Goal: Transaction & Acquisition: Purchase product/service

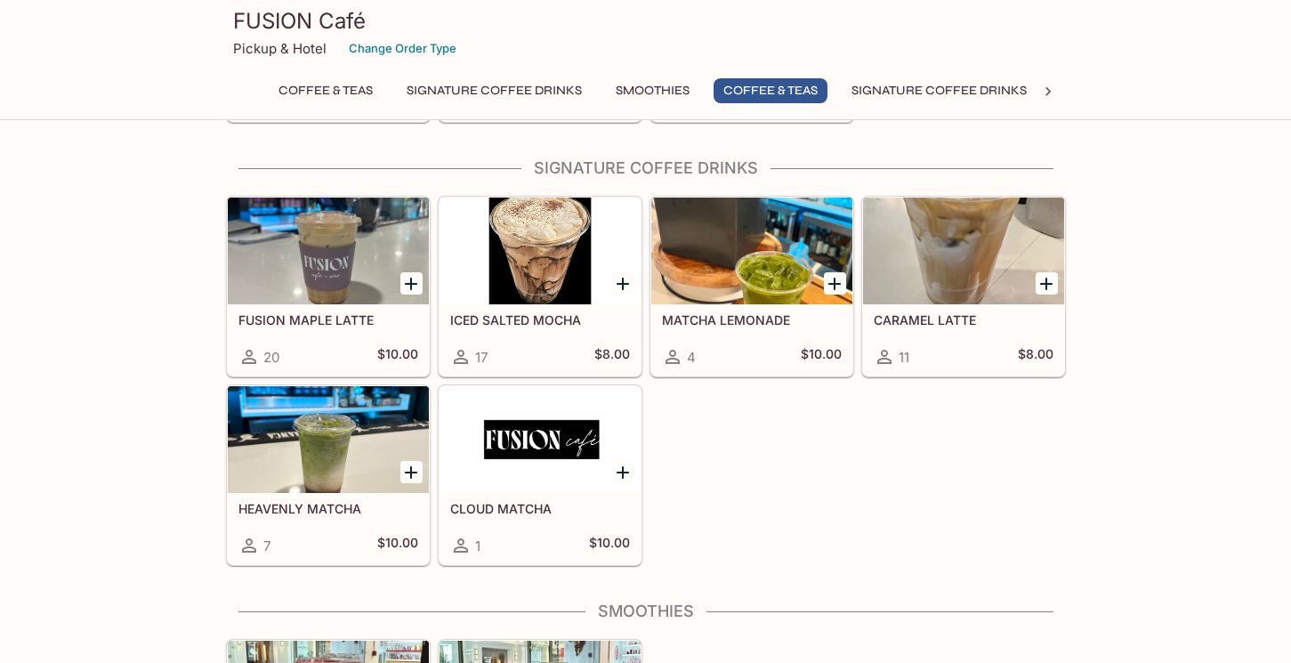
scroll to position [1954, 0]
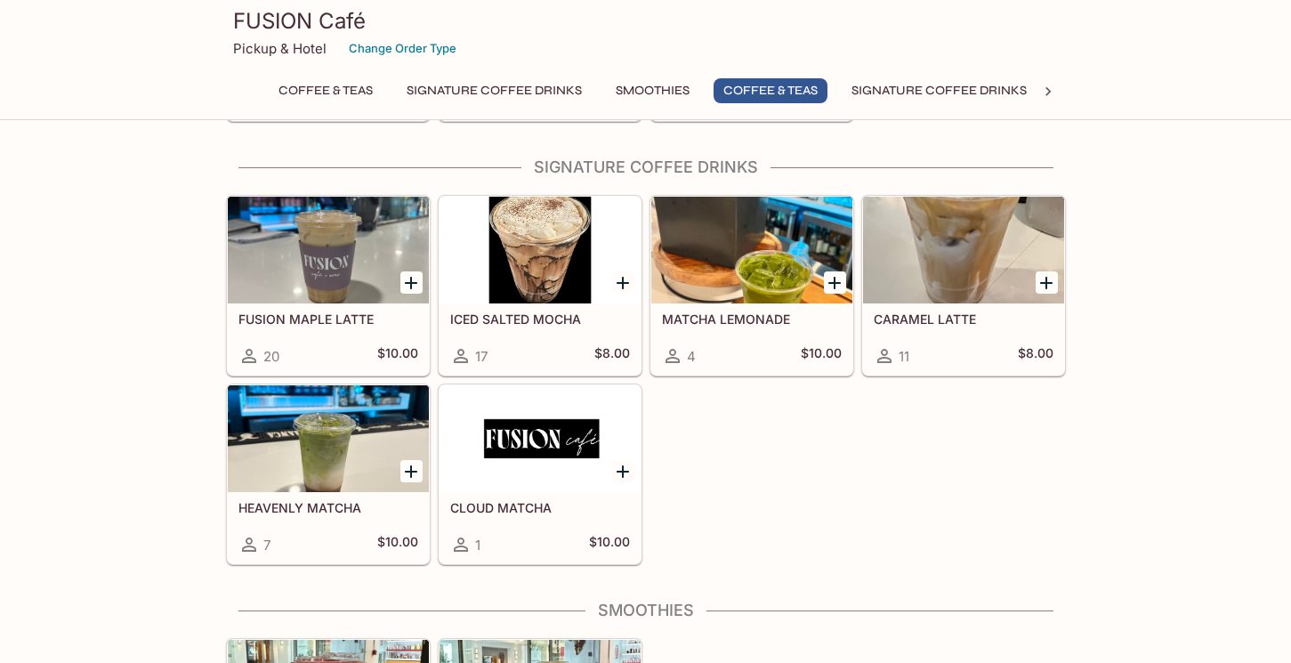
click at [538, 471] on div at bounding box center [540, 438] width 201 height 107
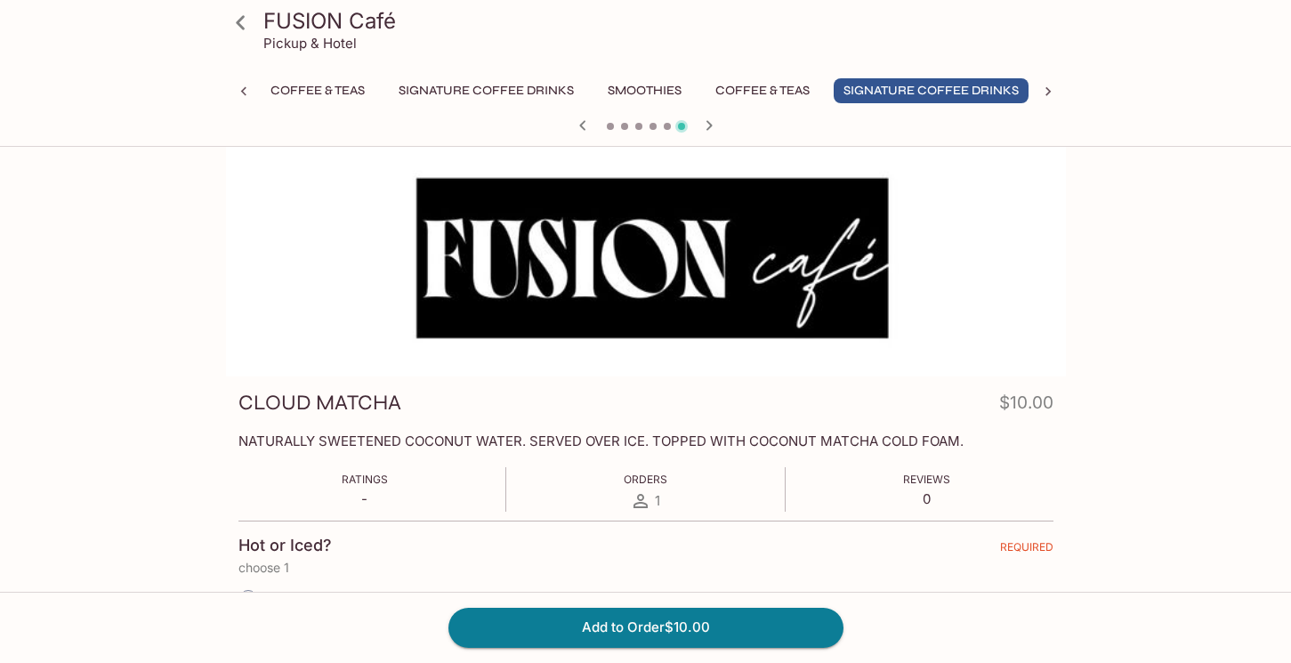
scroll to position [14, 0]
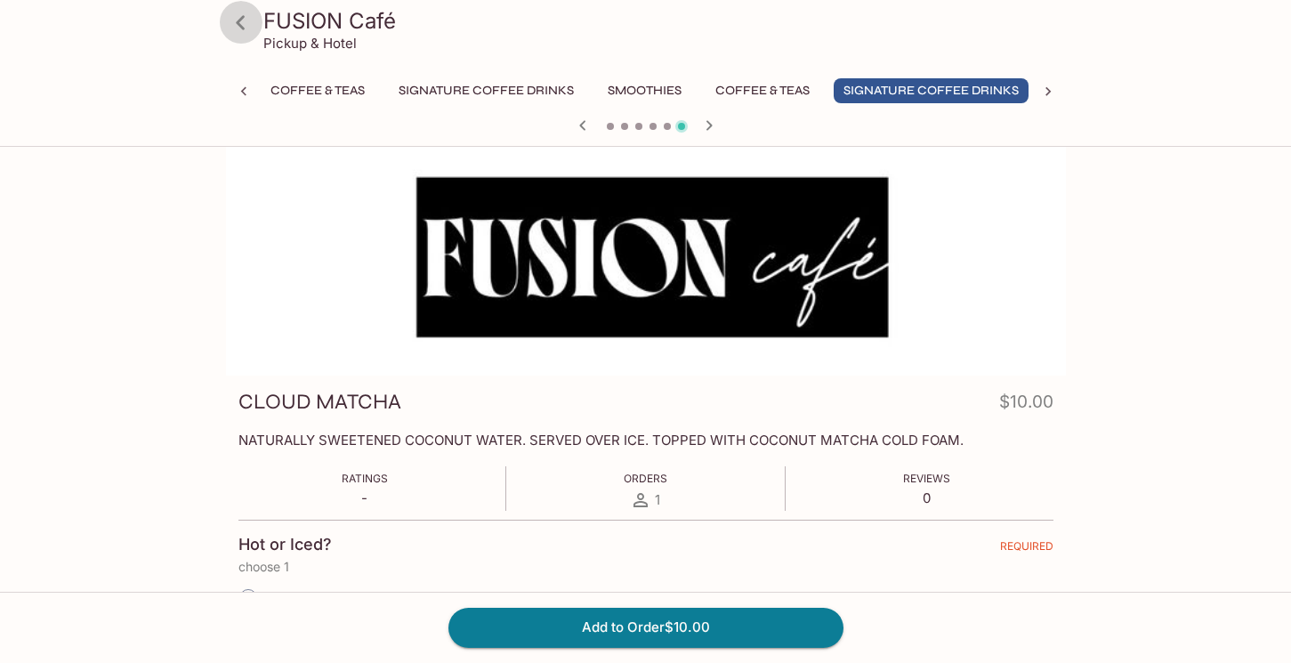
click at [245, 20] on icon at bounding box center [240, 22] width 31 height 31
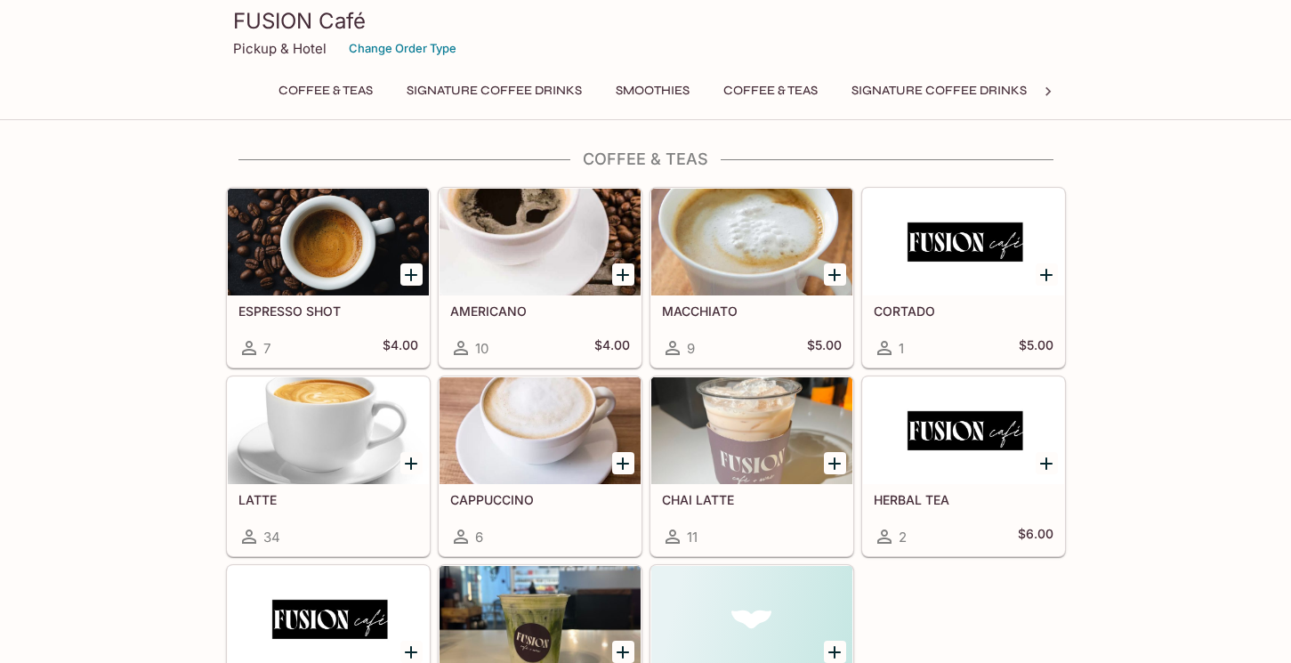
click at [779, 93] on button "Coffee & Teas" at bounding box center [771, 90] width 114 height 25
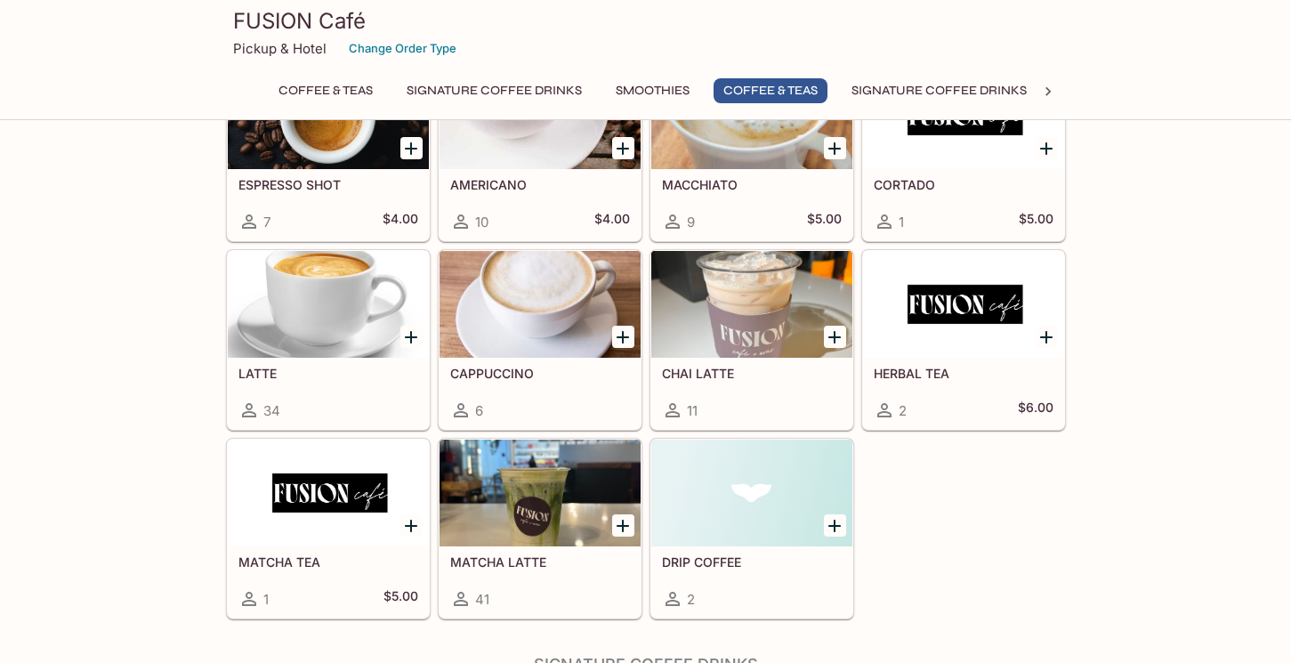
scroll to position [1457, 0]
click at [514, 566] on h5 "MATCHA LATTE" at bounding box center [540, 561] width 180 height 15
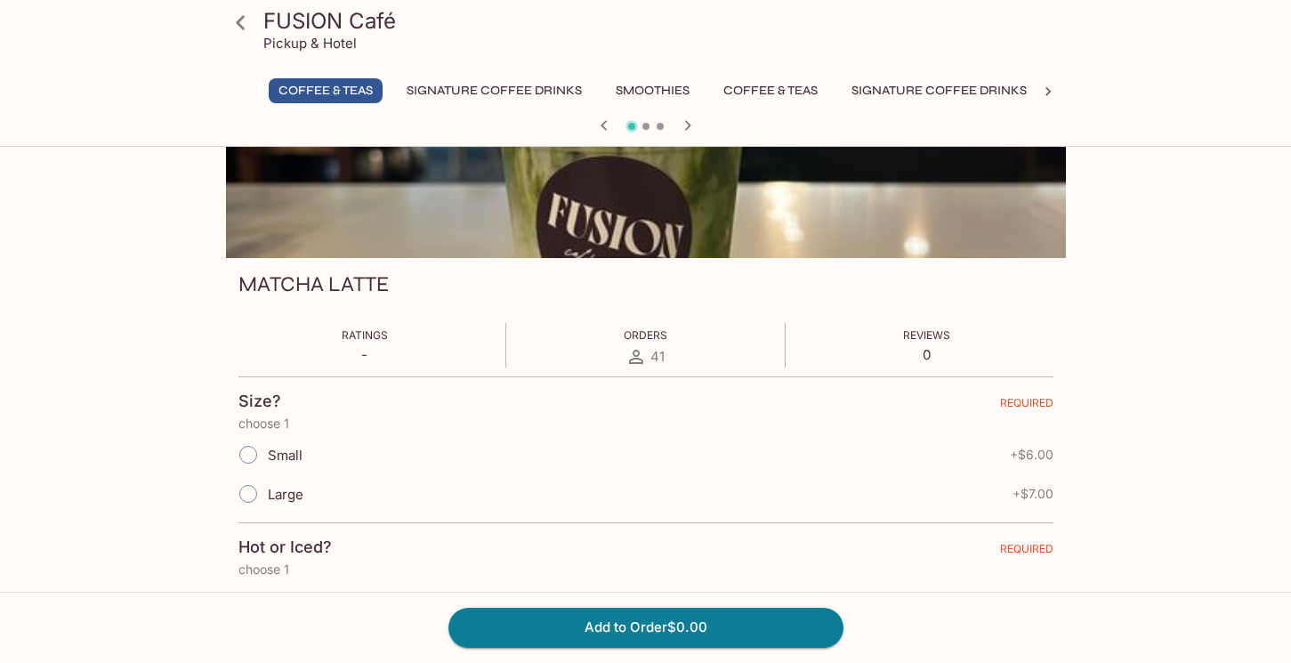
scroll to position [145, 0]
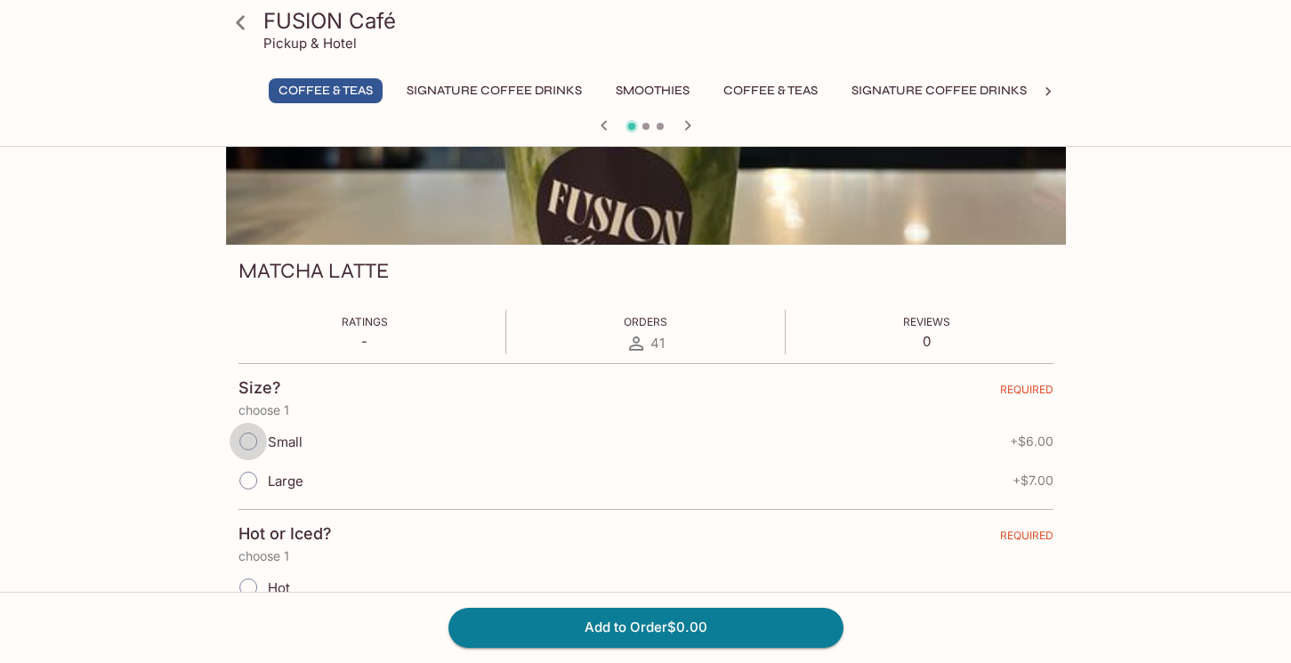
click at [244, 441] on input "Small" at bounding box center [248, 441] width 37 height 37
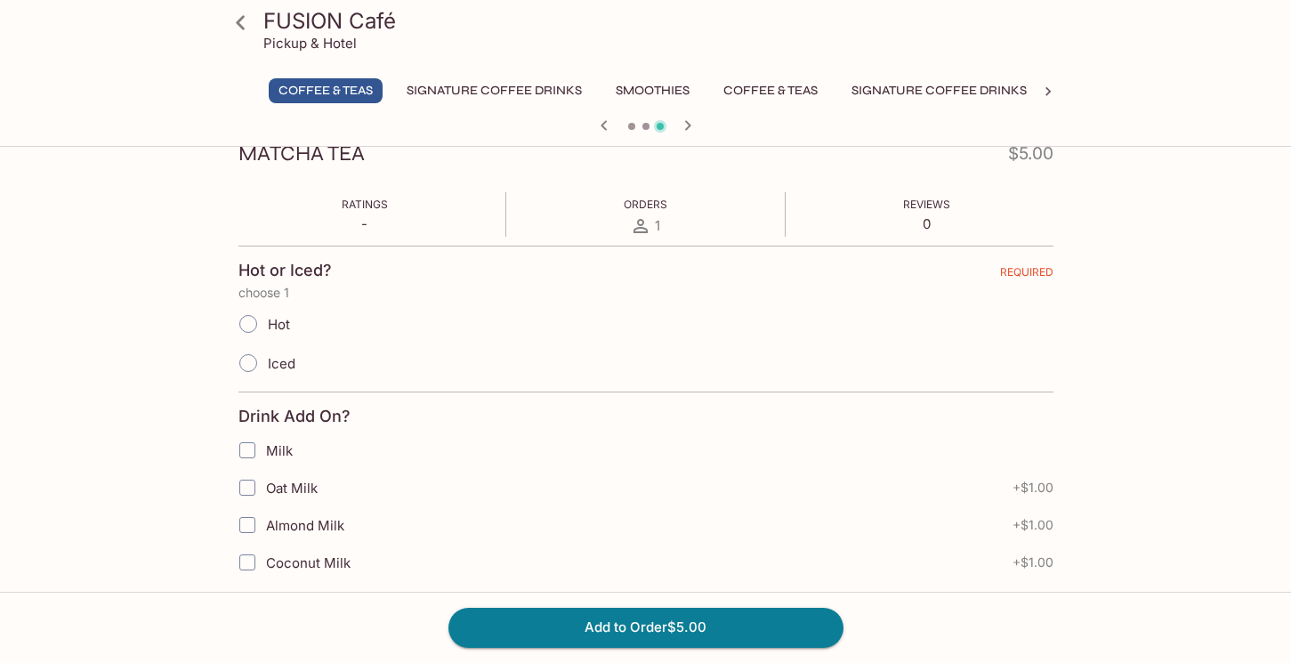
scroll to position [264, 0]
click at [247, 21] on icon at bounding box center [240, 22] width 31 height 31
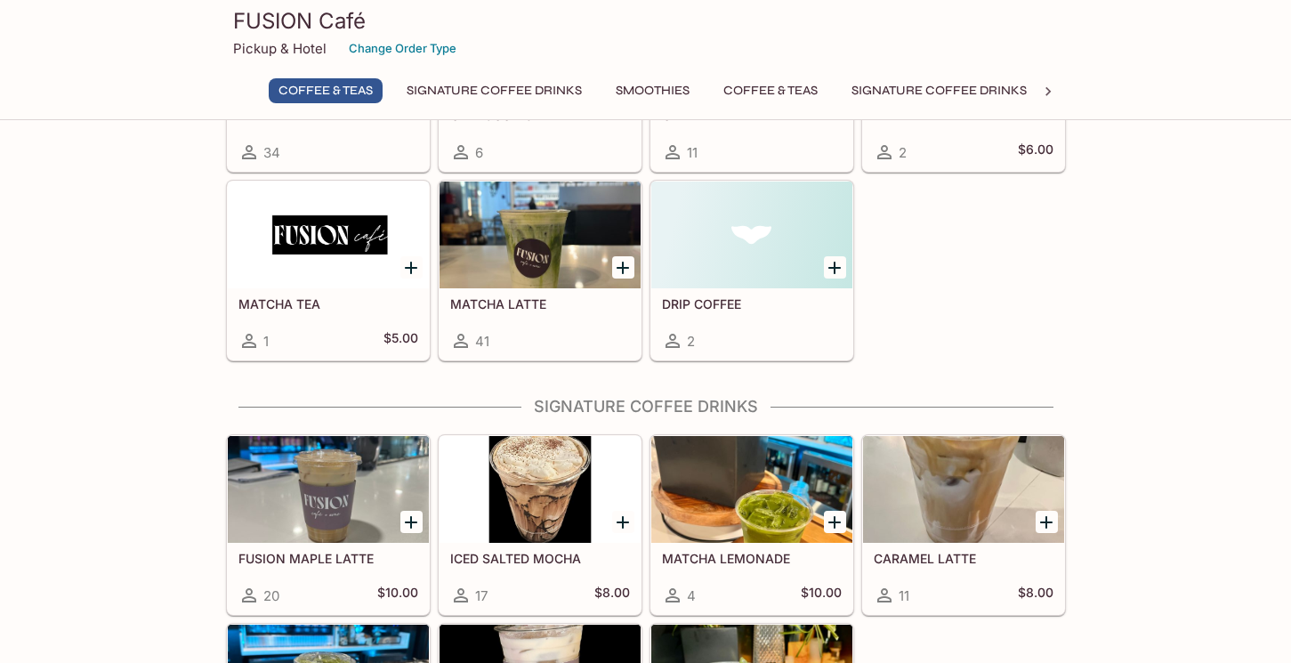
scroll to position [389, 0]
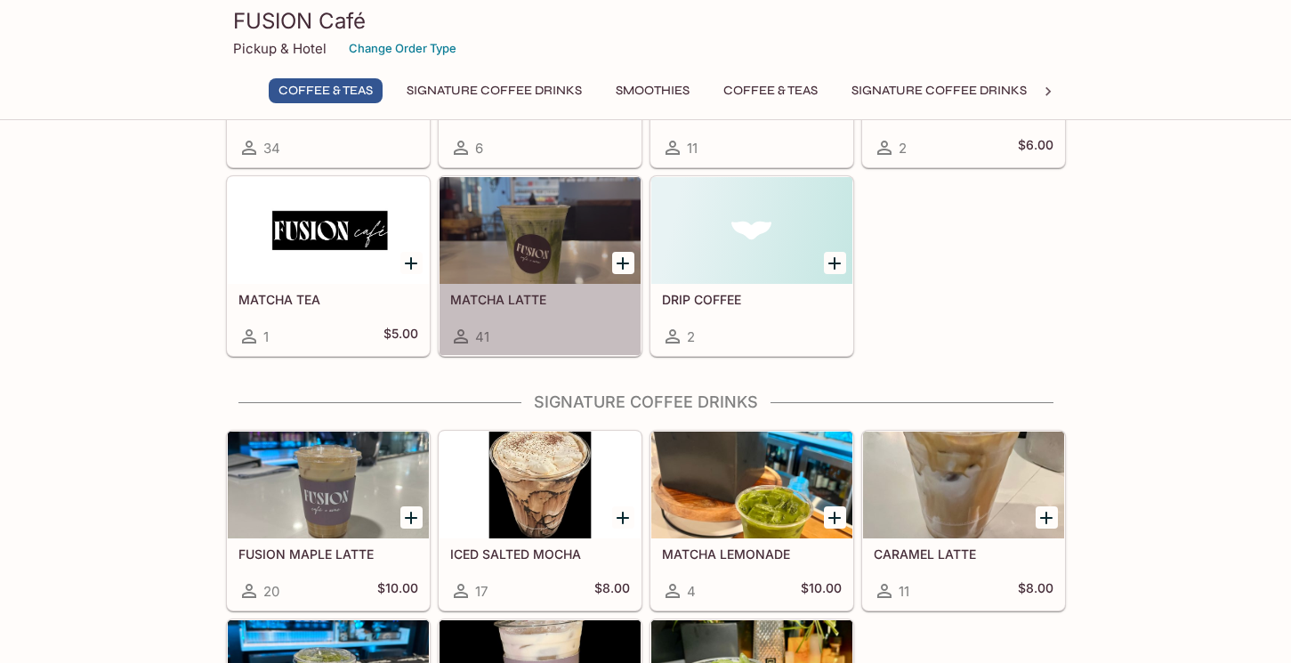
click at [527, 296] on h5 "MATCHA LATTE" at bounding box center [540, 299] width 180 height 15
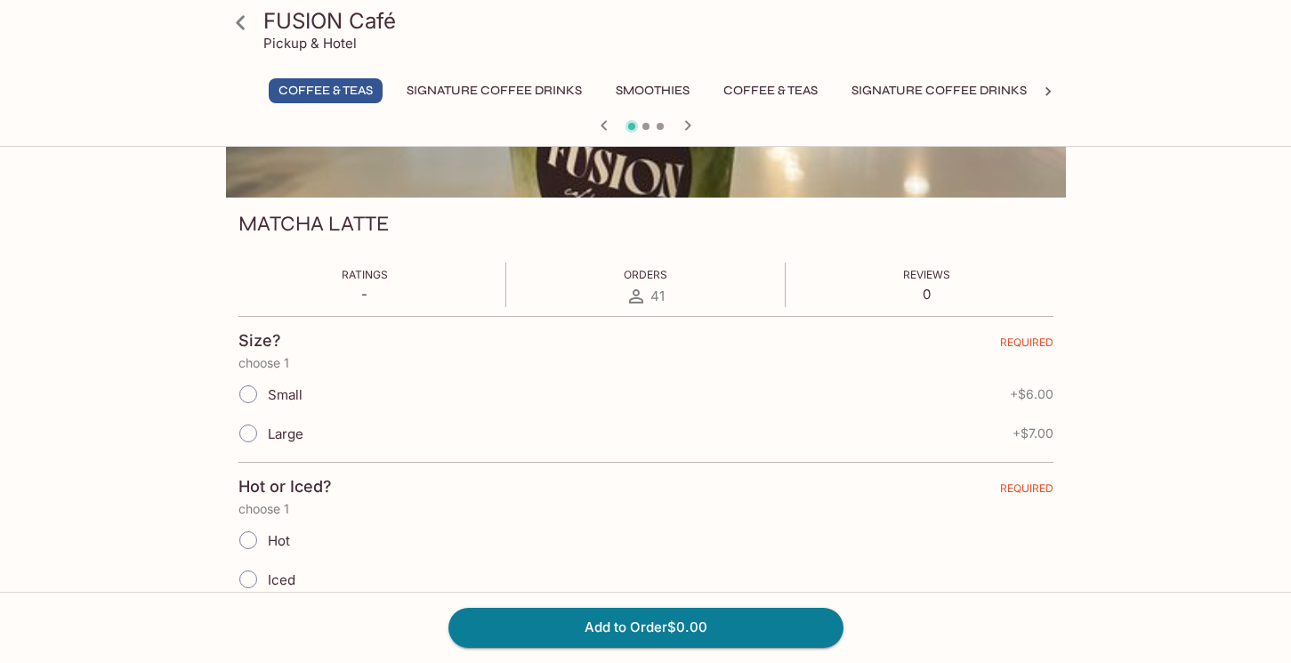
scroll to position [222, 0]
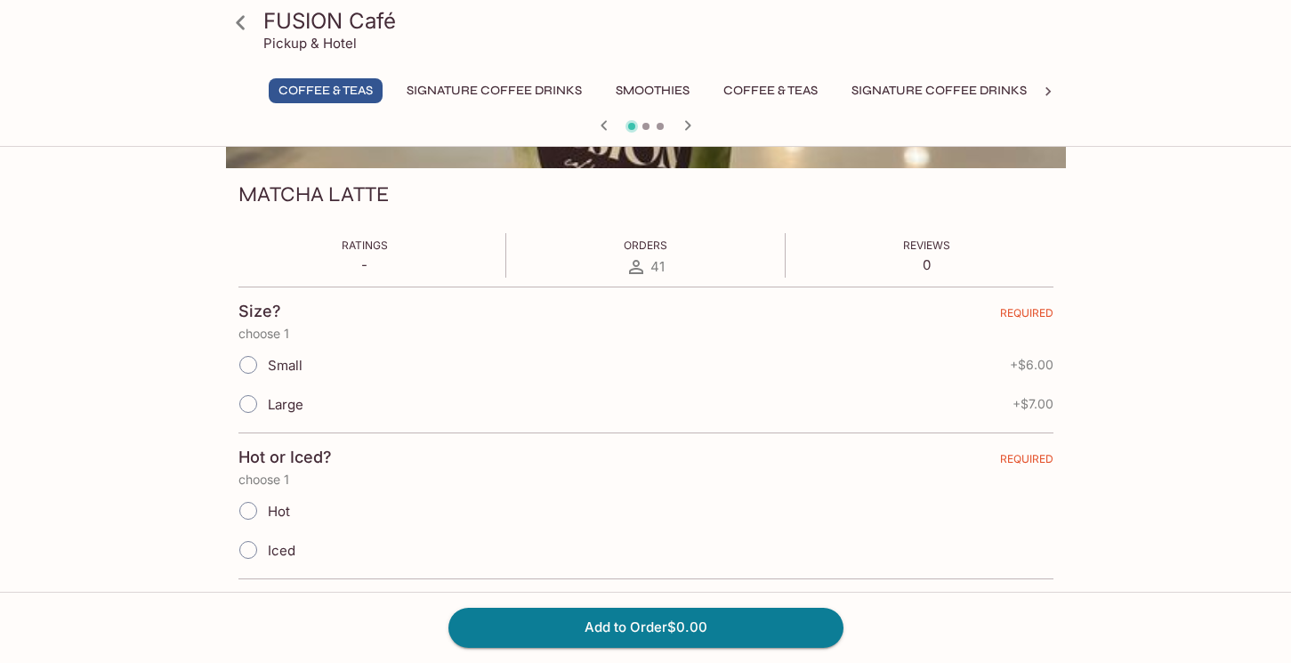
click at [242, 360] on input "Small" at bounding box center [248, 364] width 37 height 37
radio input "true"
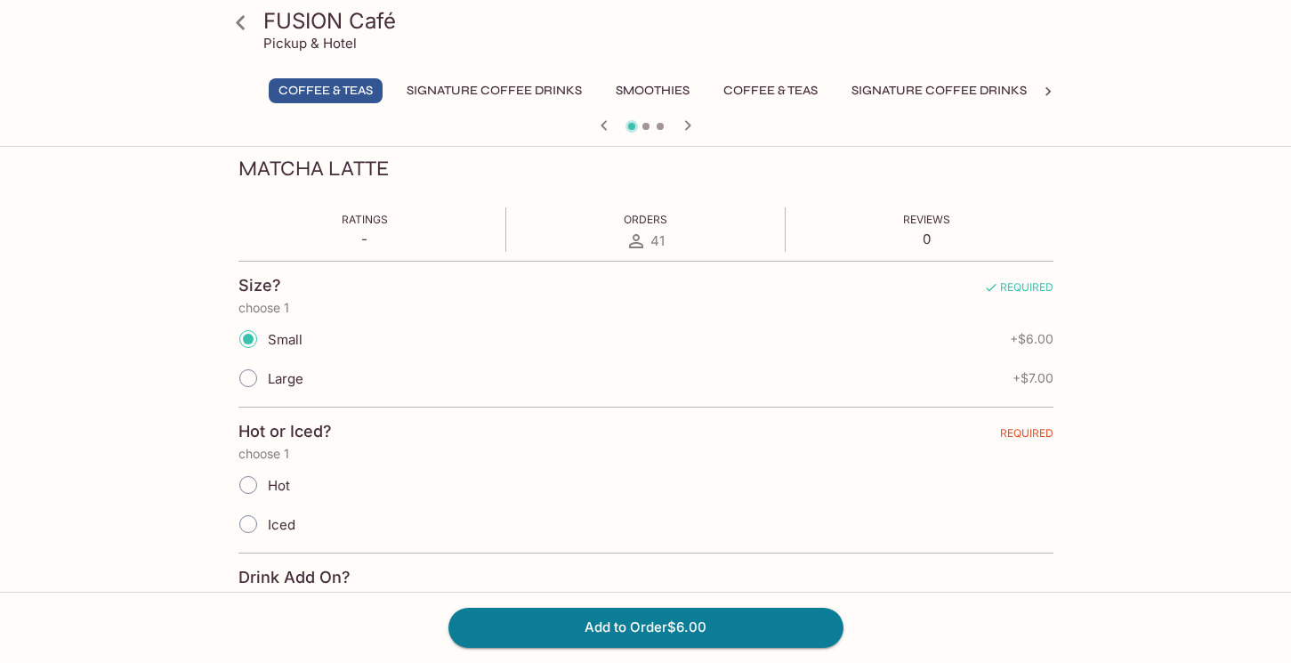
scroll to position [337, 0]
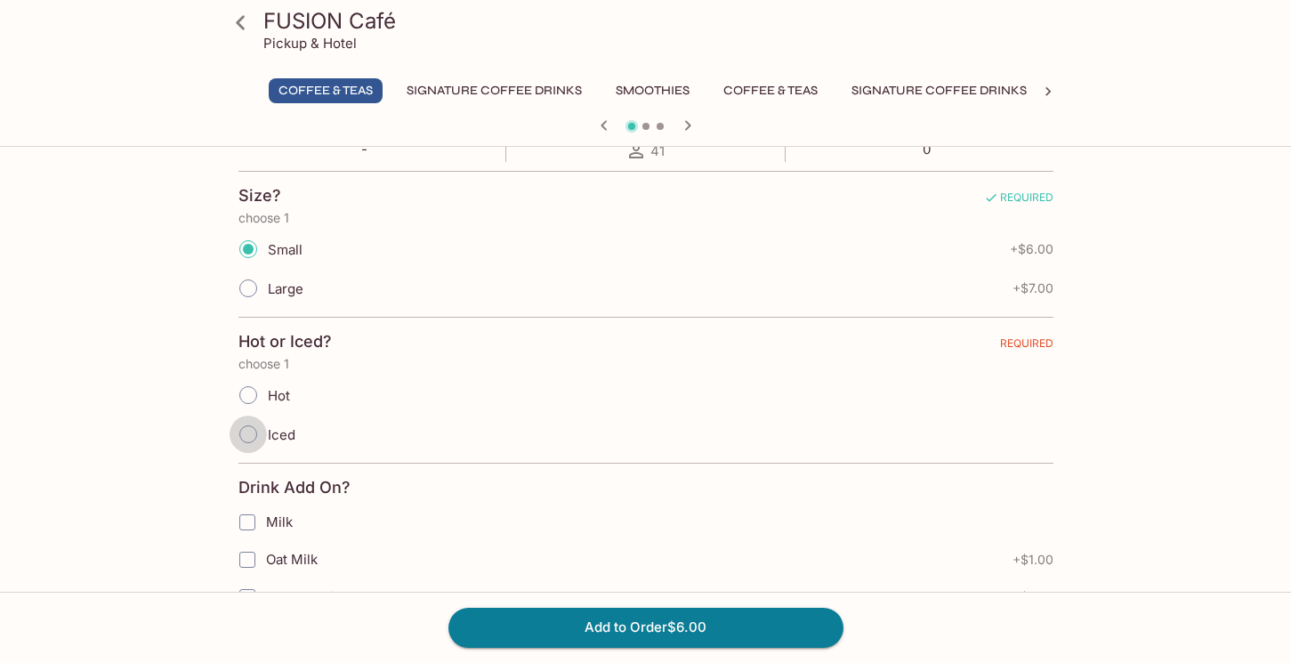
click at [248, 434] on input "Iced" at bounding box center [248, 434] width 37 height 37
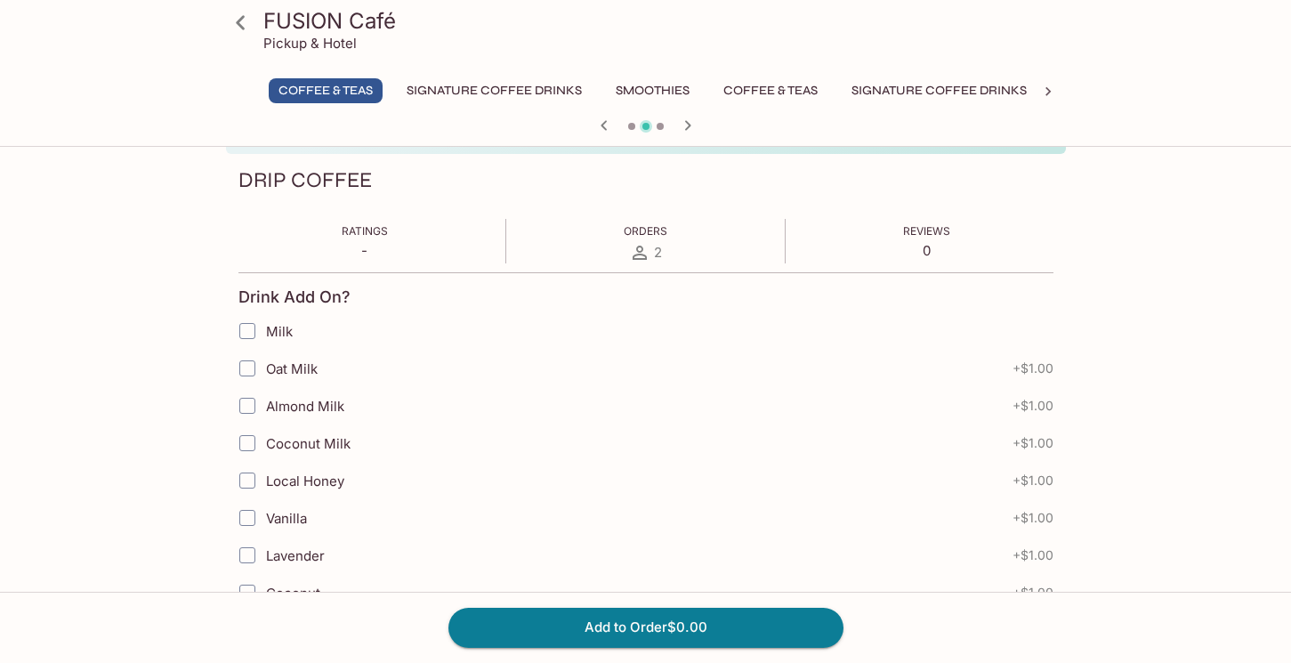
scroll to position [247, 0]
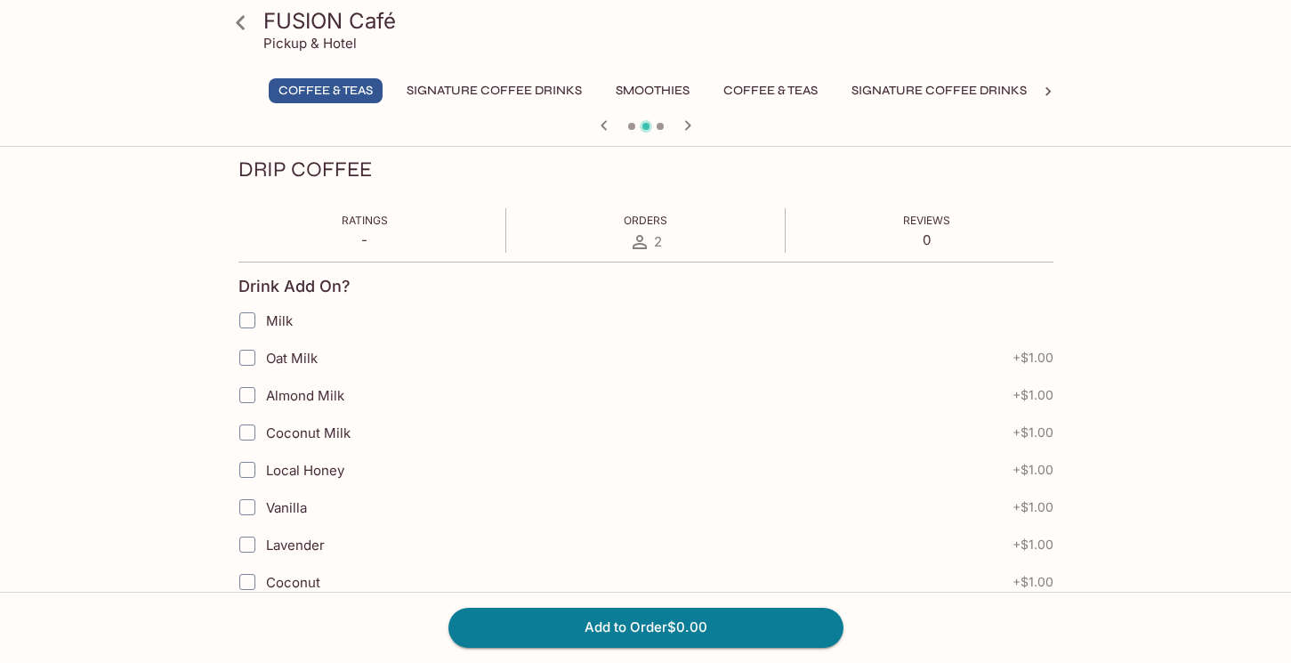
click at [272, 359] on span "Oat Milk" at bounding box center [292, 358] width 52 height 17
click at [265, 359] on input "Oat Milk" at bounding box center [248, 358] width 36 height 36
checkbox input "true"
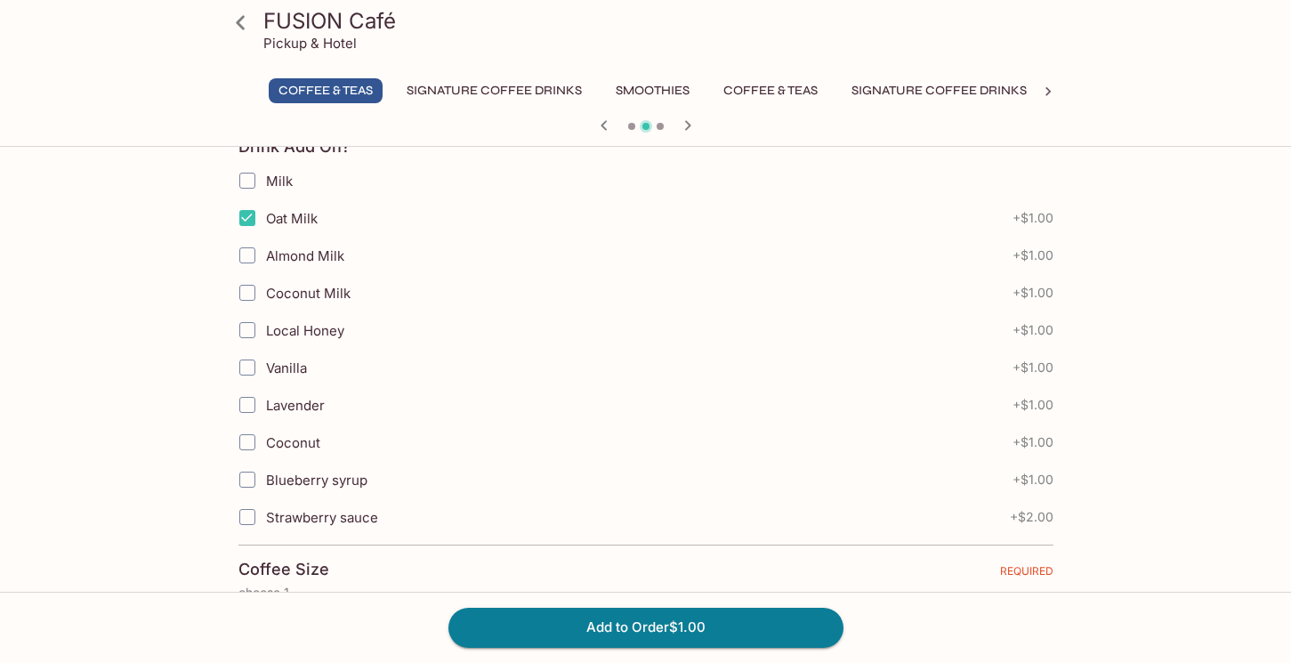
scroll to position [393, 0]
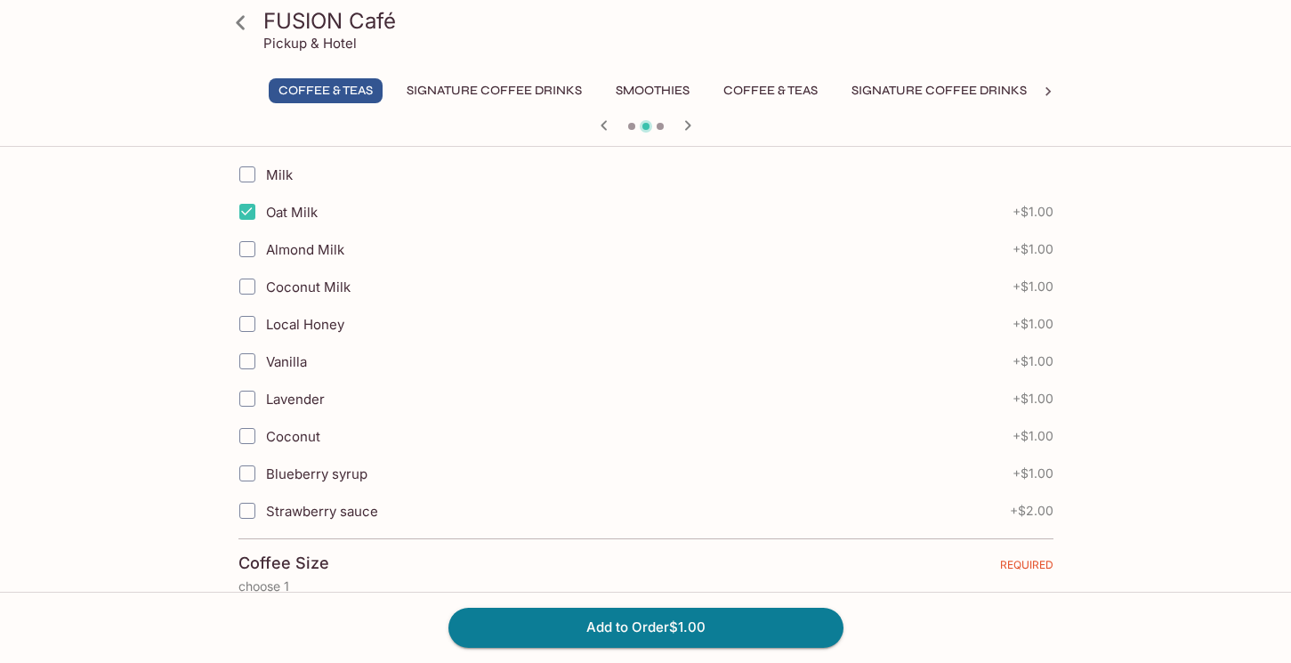
click at [272, 359] on span "Vanilla" at bounding box center [286, 361] width 41 height 17
click at [265, 359] on input "Vanilla" at bounding box center [248, 362] width 36 height 36
checkbox input "true"
click at [320, 513] on span "Strawberry sauce" at bounding box center [322, 511] width 112 height 17
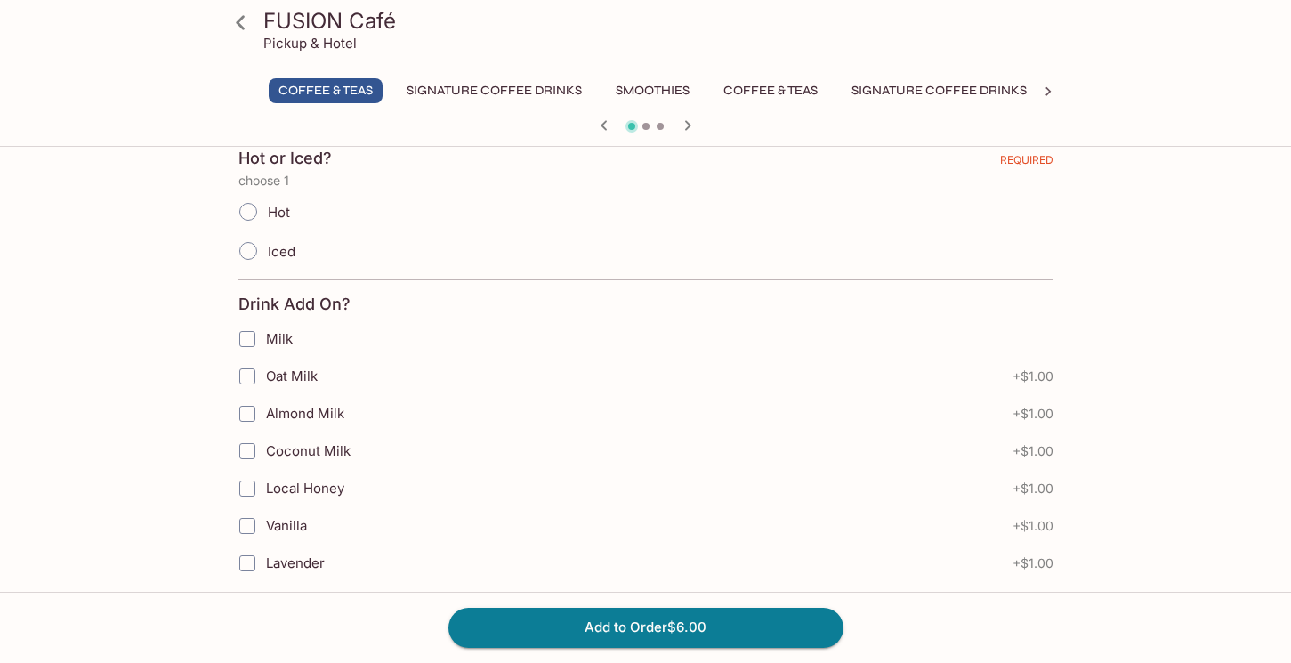
scroll to position [522, 0]
click at [253, 257] on input "Iced" at bounding box center [248, 249] width 37 height 37
radio input "true"
click at [248, 368] on input "Oat Milk" at bounding box center [248, 375] width 36 height 36
checkbox input "true"
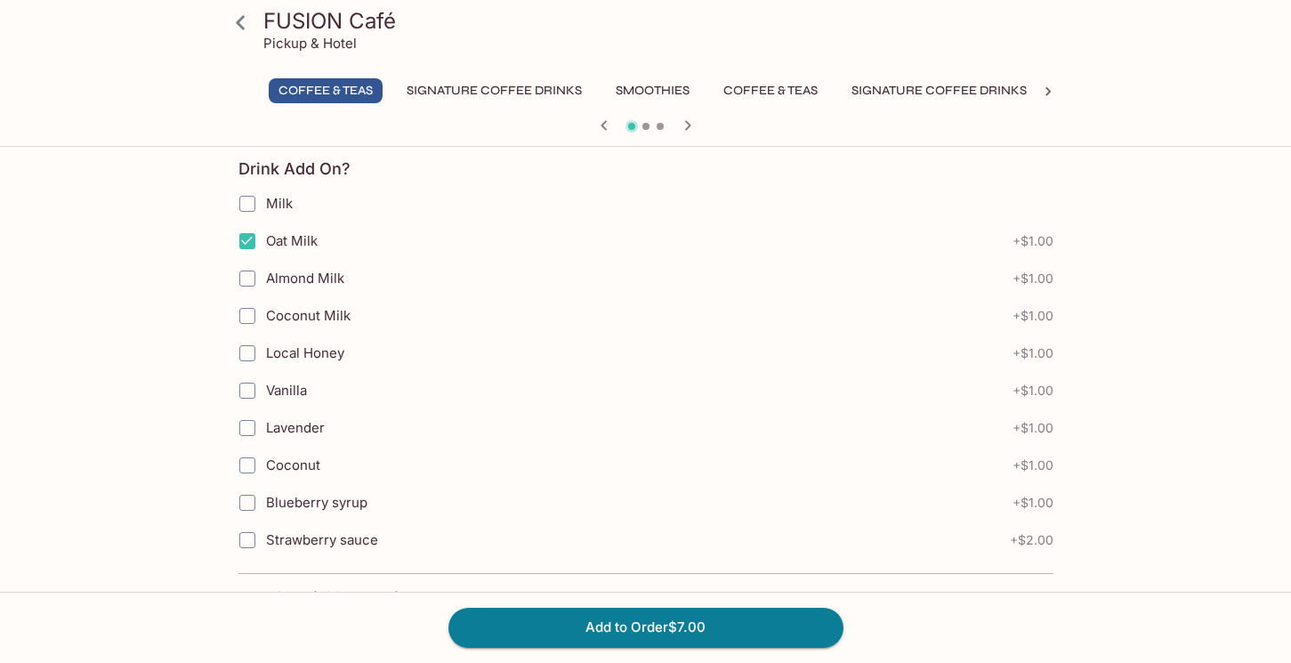
scroll to position [661, 0]
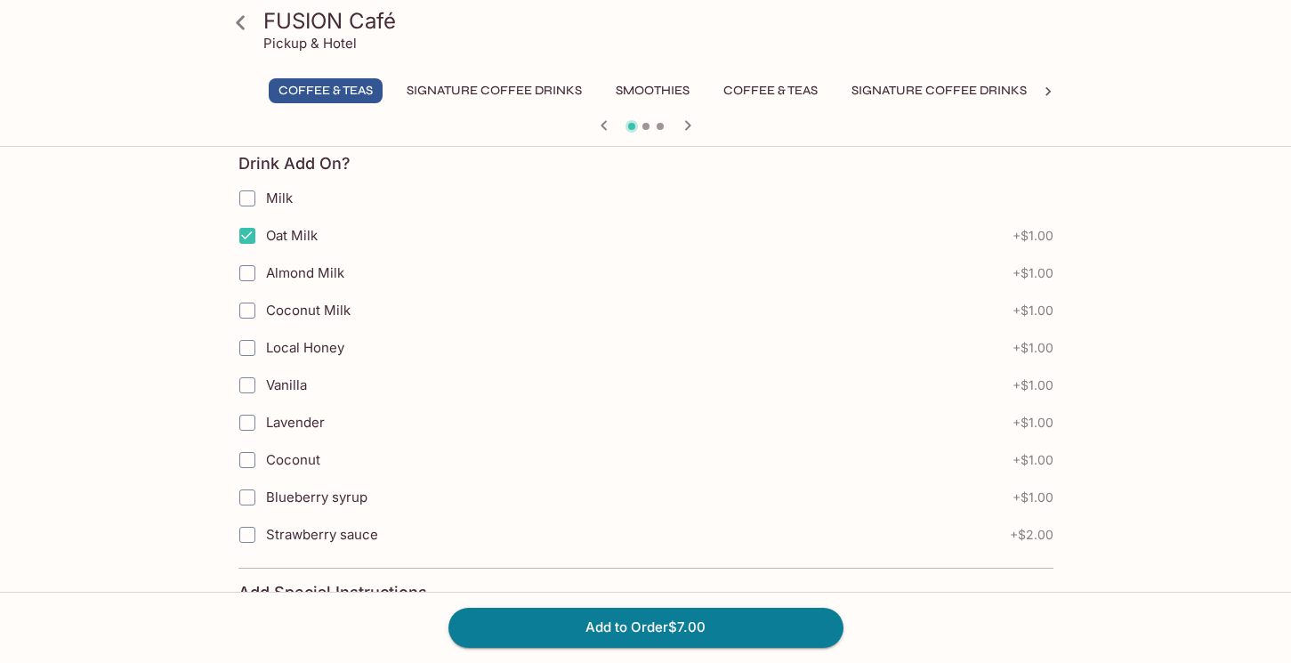
click at [243, 380] on input "Vanilla" at bounding box center [248, 386] width 36 height 36
checkbox input "true"
click at [340, 540] on span "Strawberry sauce" at bounding box center [322, 534] width 112 height 17
click at [245, 532] on input "Strawberry sauce" at bounding box center [248, 535] width 36 height 36
checkbox input "true"
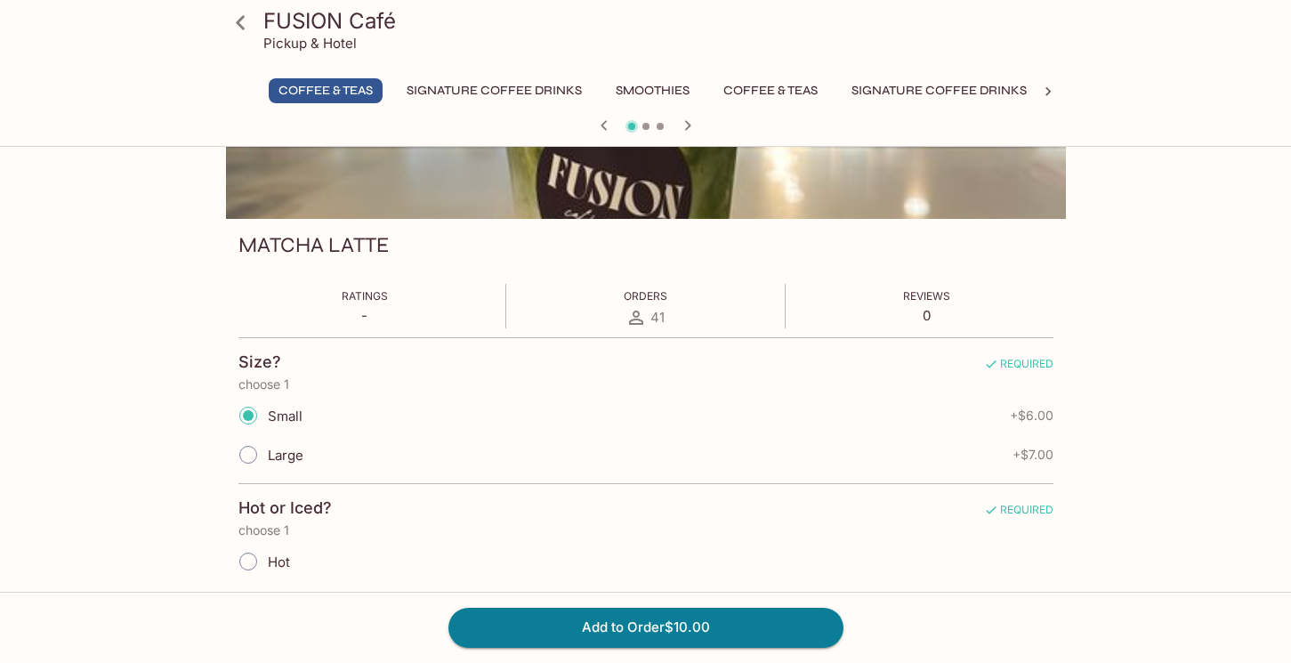
scroll to position [0, 0]
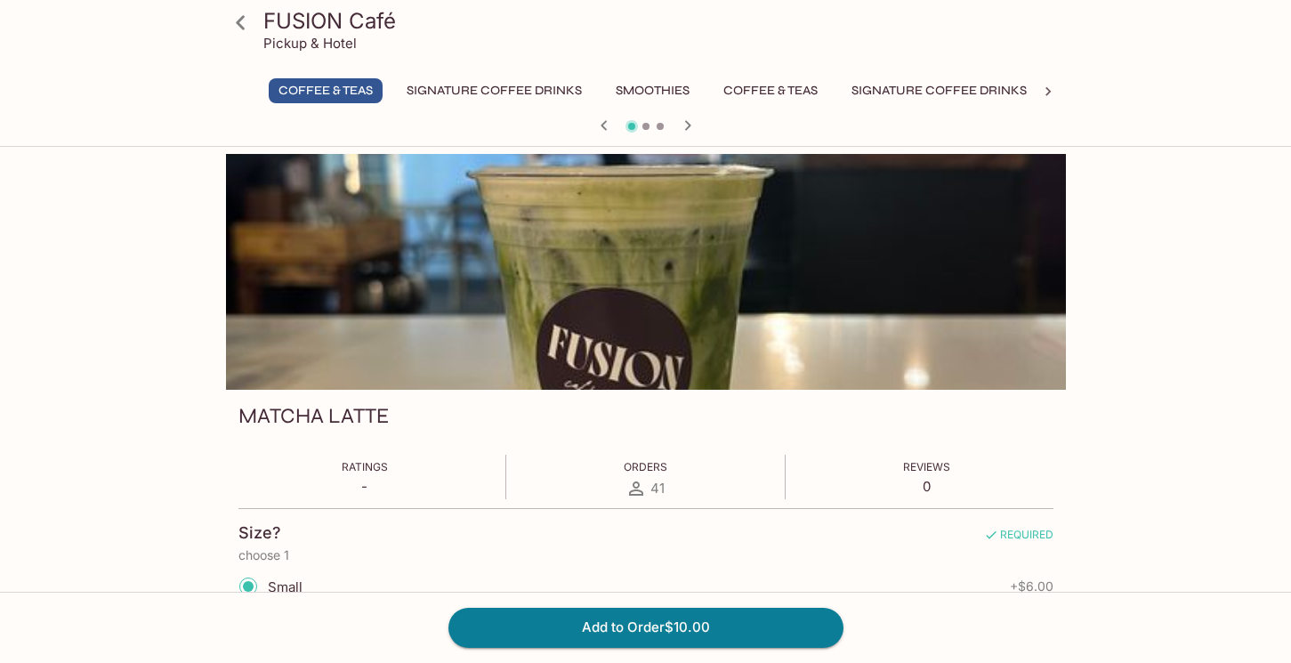
click at [627, 89] on button "Smoothies" at bounding box center [652, 90] width 93 height 25
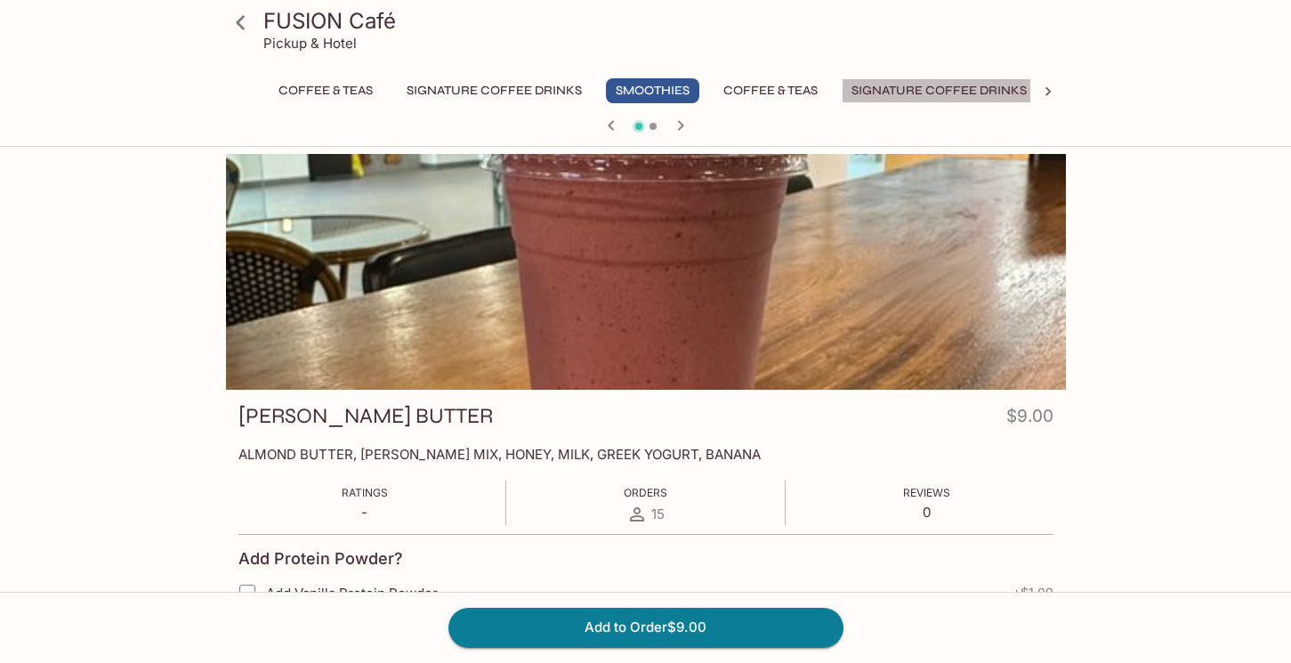
click at [897, 95] on button "Signature Coffee Drinks" at bounding box center [939, 90] width 195 height 25
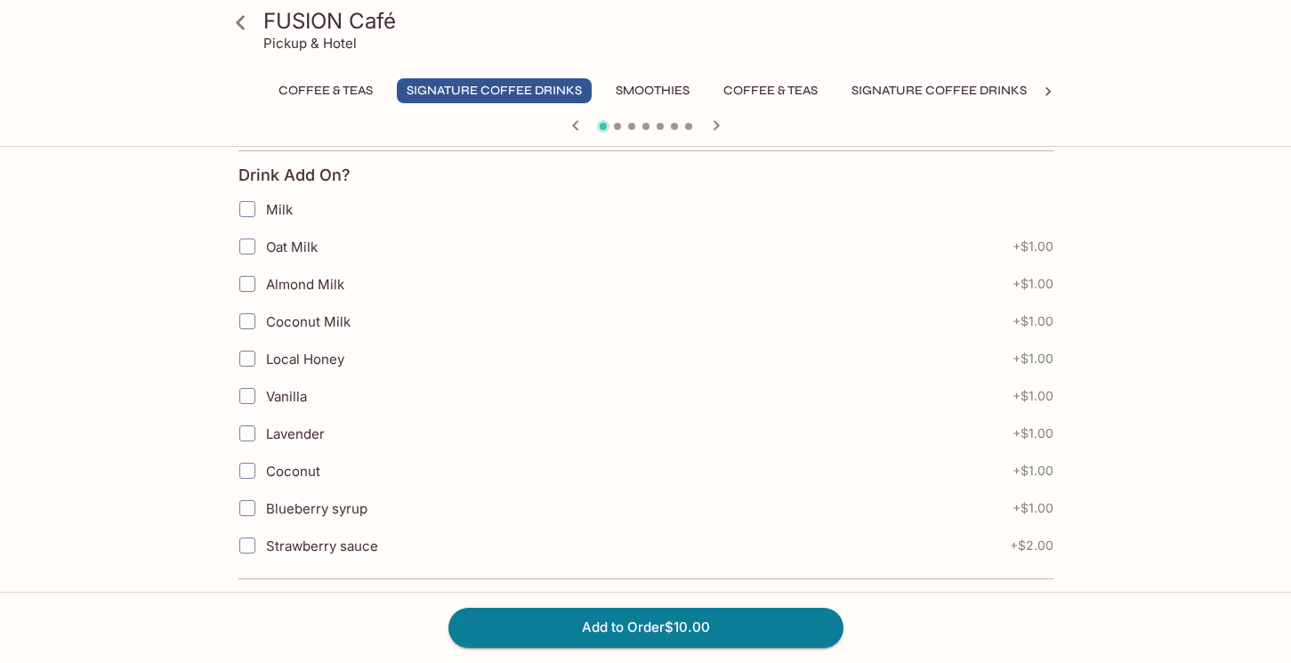
scroll to position [768, 0]
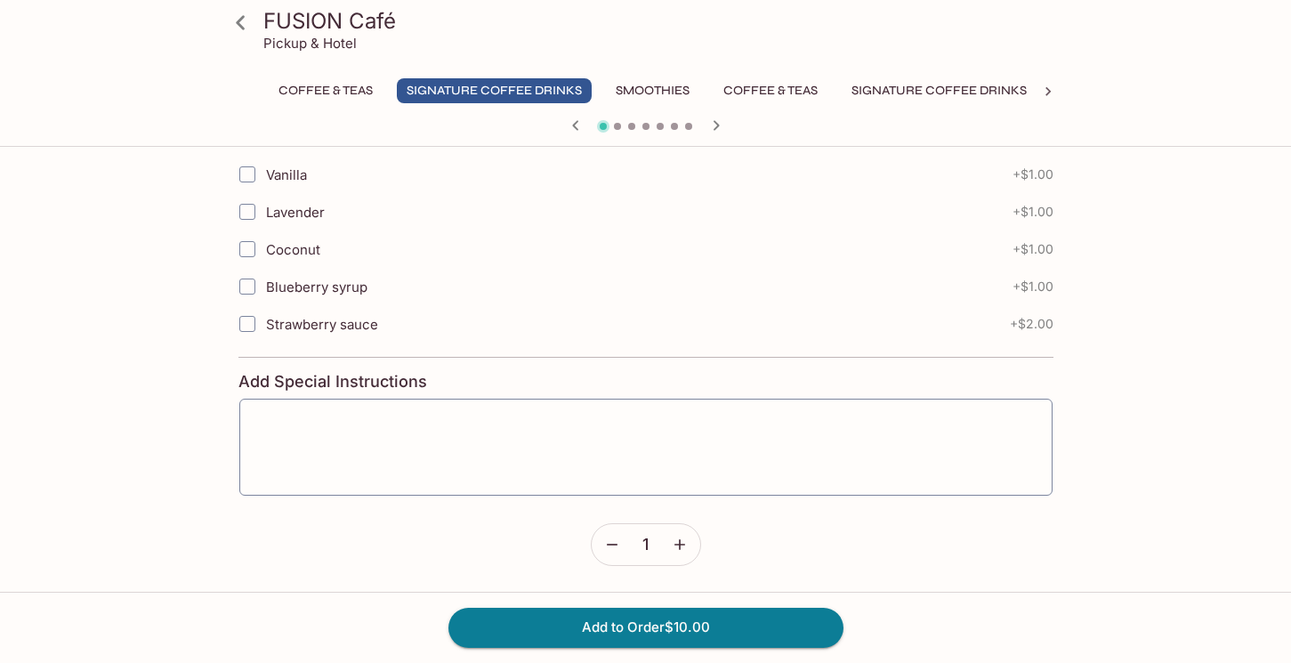
click at [240, 25] on icon at bounding box center [240, 22] width 9 height 14
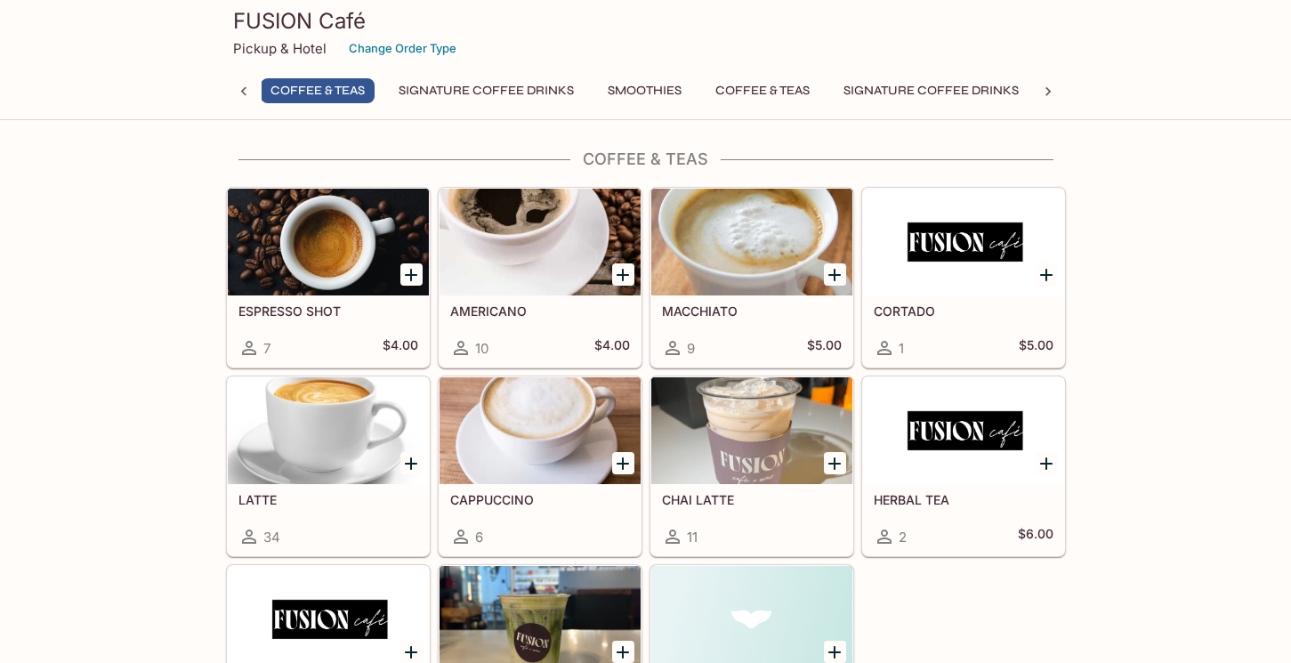
scroll to position [0, 7]
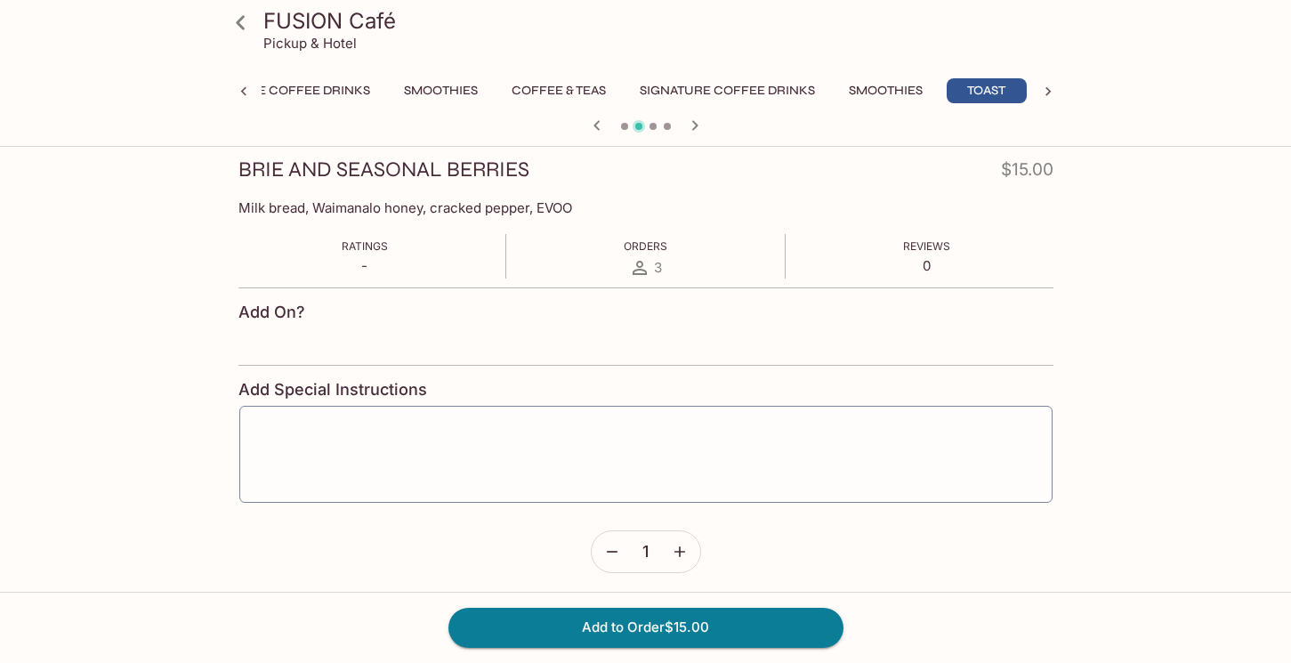
scroll to position [248, 0]
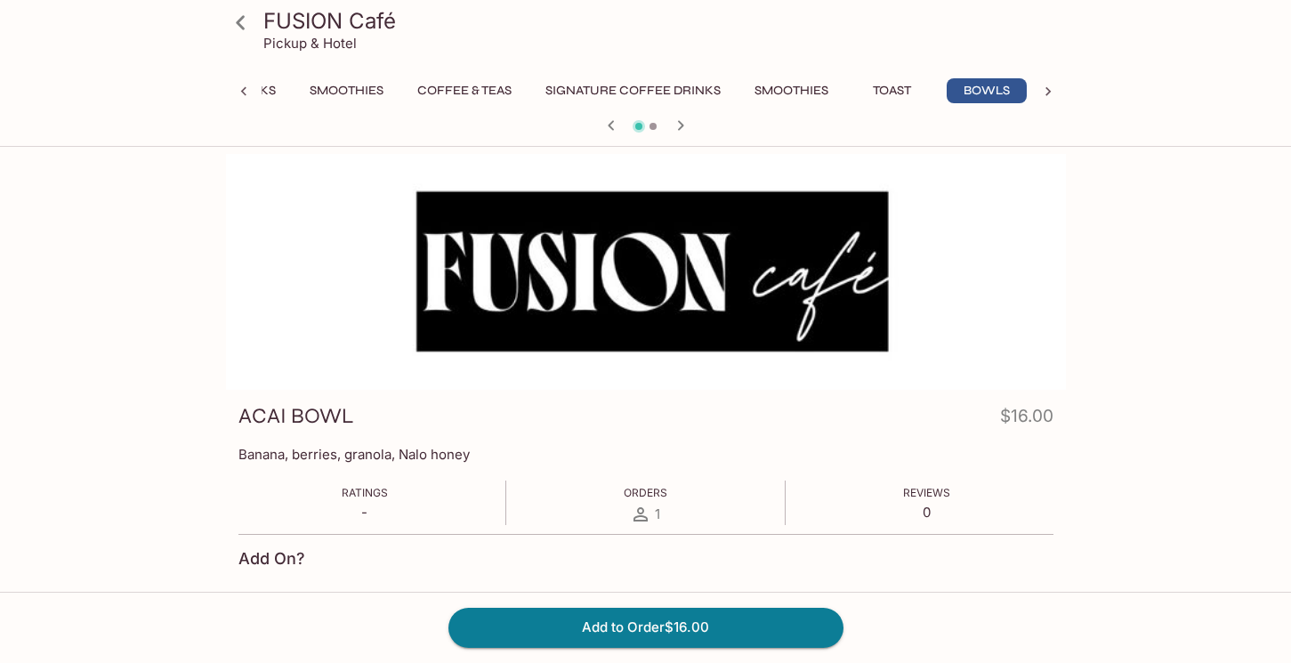
scroll to position [254, 0]
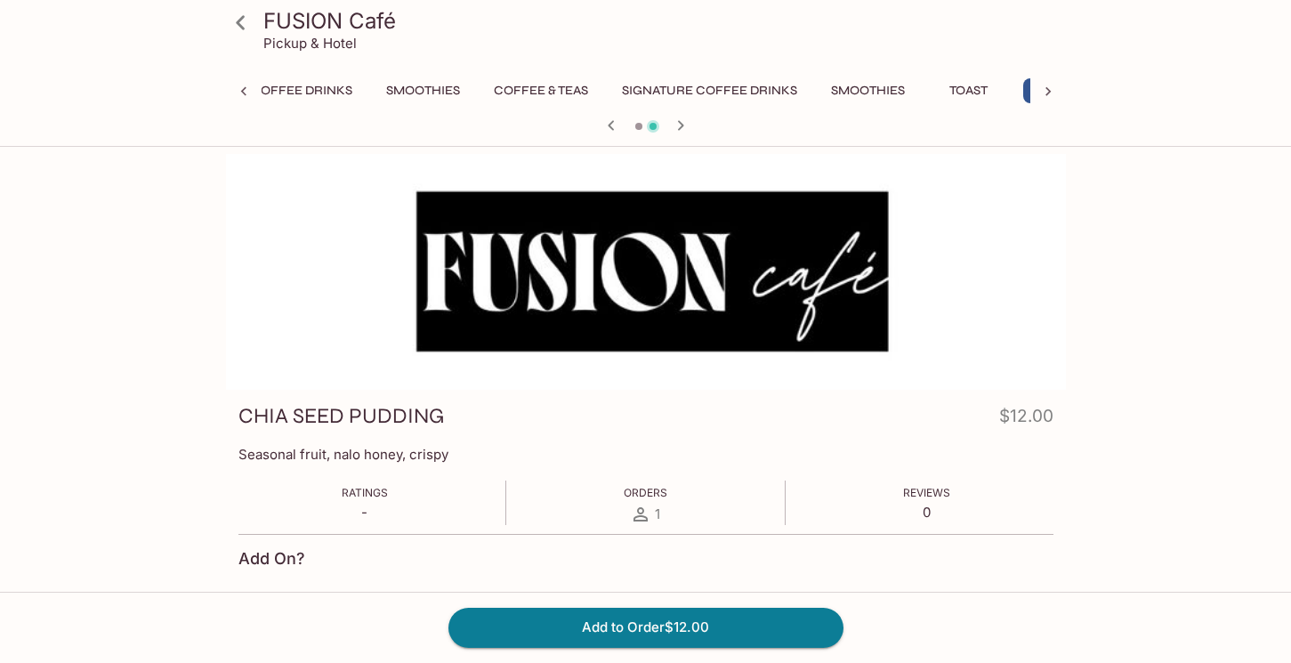
scroll to position [0, 306]
